Goal: Information Seeking & Learning: Learn about a topic

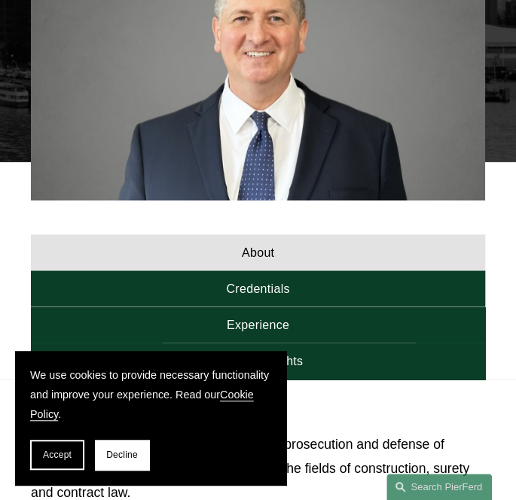
scroll to position [753, 0]
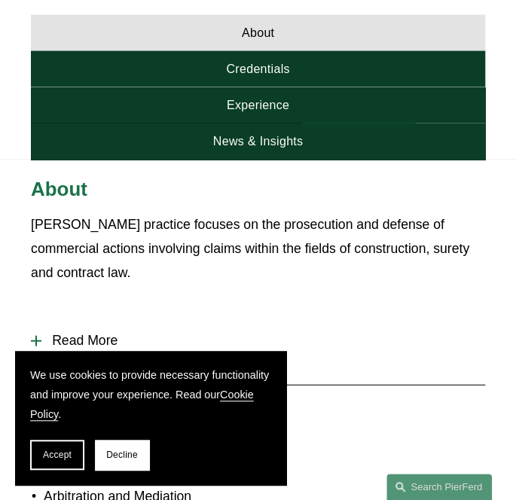
click at [237, 212] on p "[PERSON_NAME] practice focuses on the prosecution and defense of commercial act…" at bounding box center [258, 247] width 454 height 71
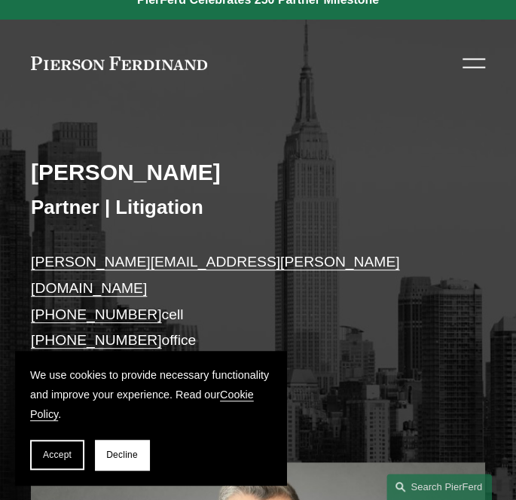
scroll to position [0, 0]
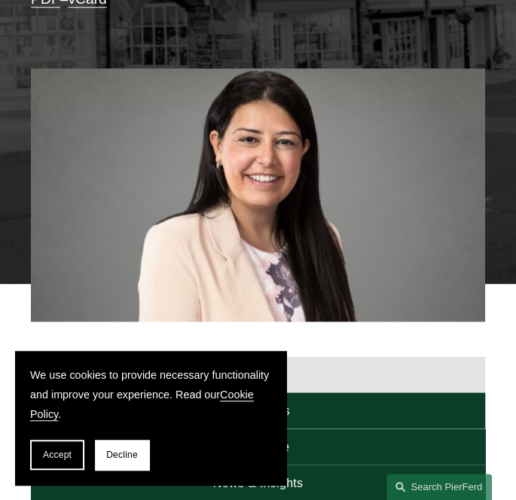
scroll to position [452, 0]
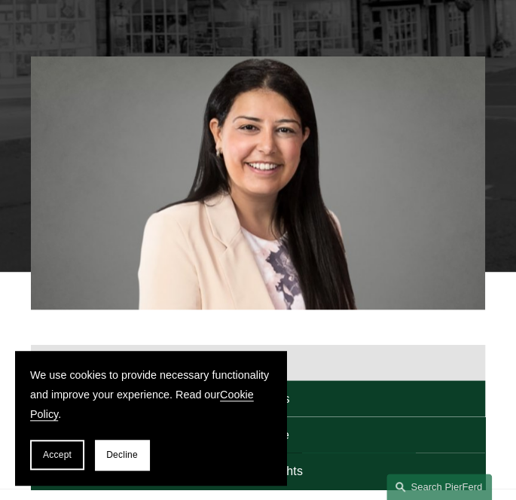
drag, startPoint x: 137, startPoint y: 24, endPoint x: 181, endPoint y: 20, distance: 44.6
click at [137, 24] on div at bounding box center [258, 145] width 454 height 253
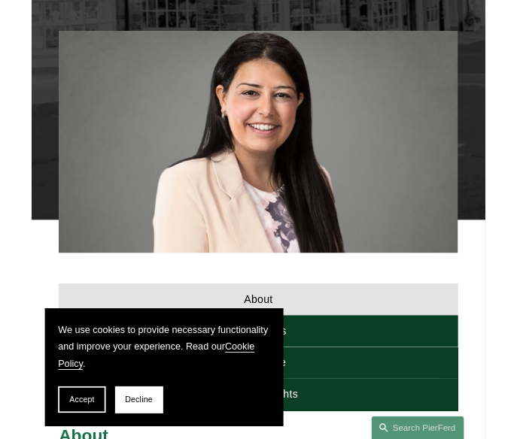
scroll to position [828, 0]
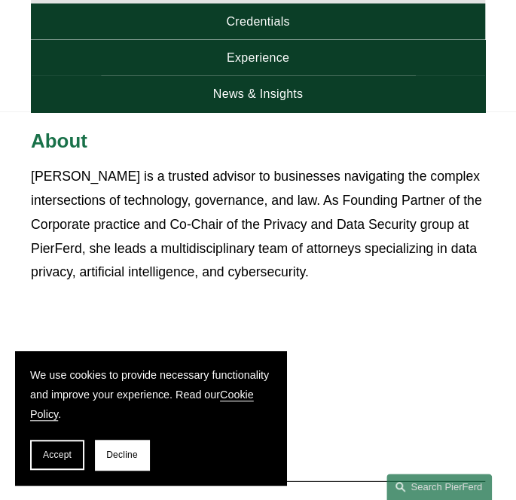
click at [403, 191] on p "Maryam Meseha is a trusted advisor to businesses navigating the complex interse…" at bounding box center [258, 225] width 454 height 120
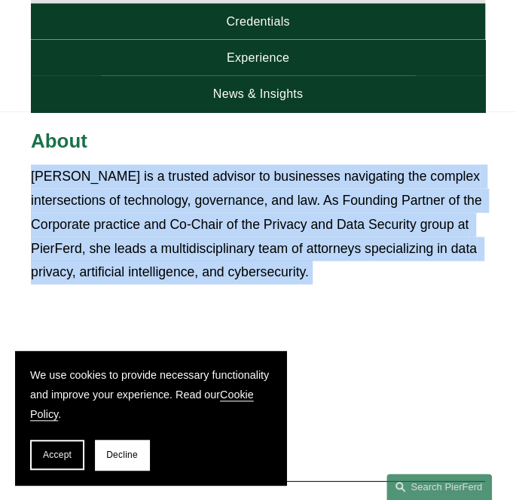
click at [403, 191] on p "Maryam Meseha is a trusted advisor to businesses navigating the complex interse…" at bounding box center [258, 225] width 454 height 120
click at [403, 204] on p "Maryam Meseha is a trusted advisor to businesses navigating the complex interse…" at bounding box center [258, 225] width 454 height 120
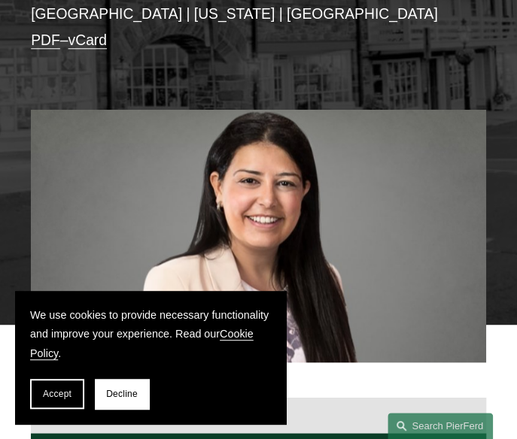
scroll to position [452, 0]
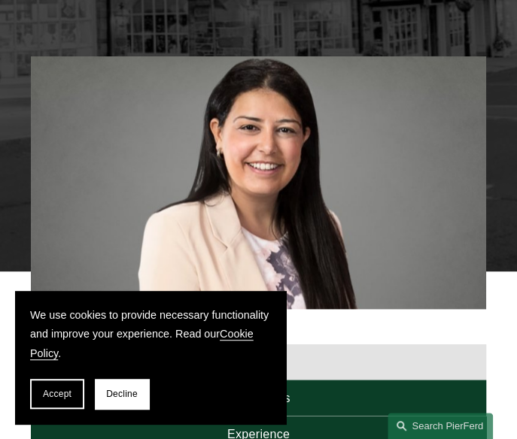
click at [140, 92] on div at bounding box center [258, 182] width 455 height 253
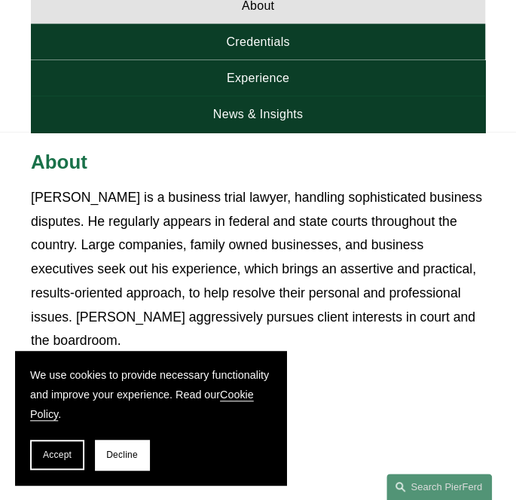
scroll to position [828, 0]
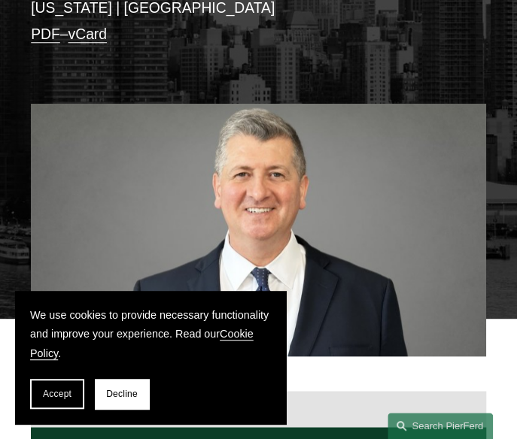
scroll to position [376, 0]
click at [130, 126] on div at bounding box center [258, 230] width 455 height 253
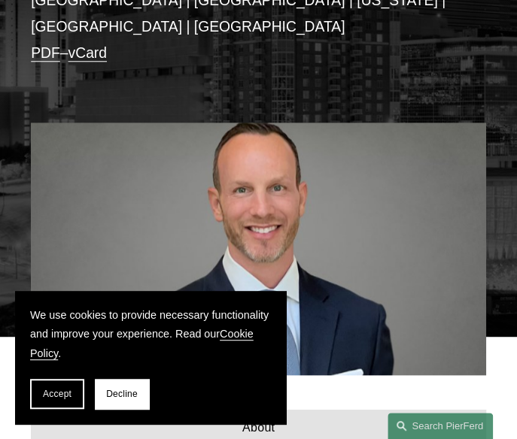
scroll to position [452, 0]
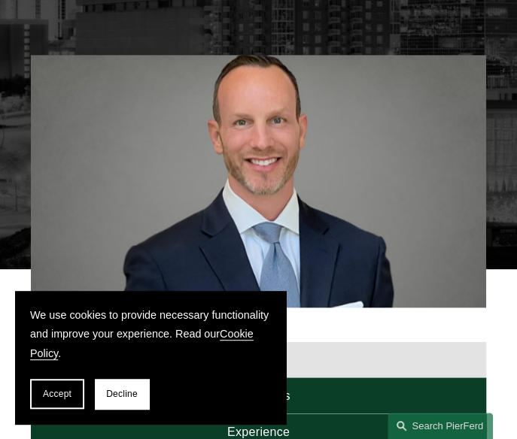
click at [176, 117] on div at bounding box center [258, 181] width 455 height 253
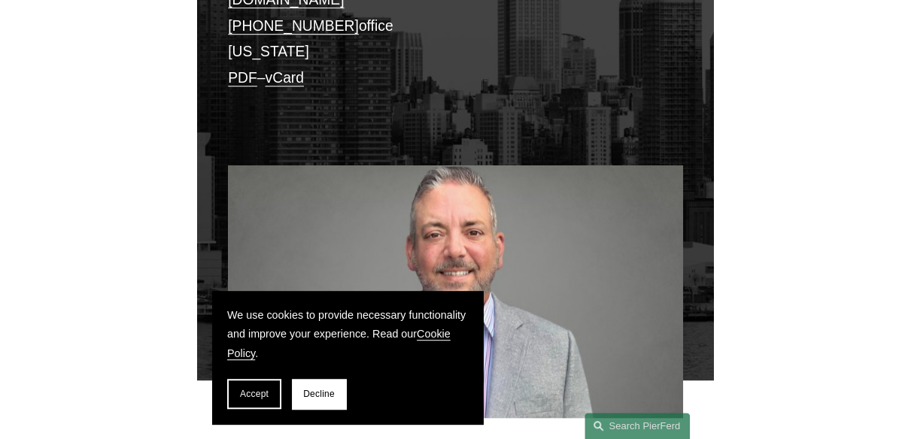
scroll to position [403, 0]
